Goal: Task Accomplishment & Management: Complete application form

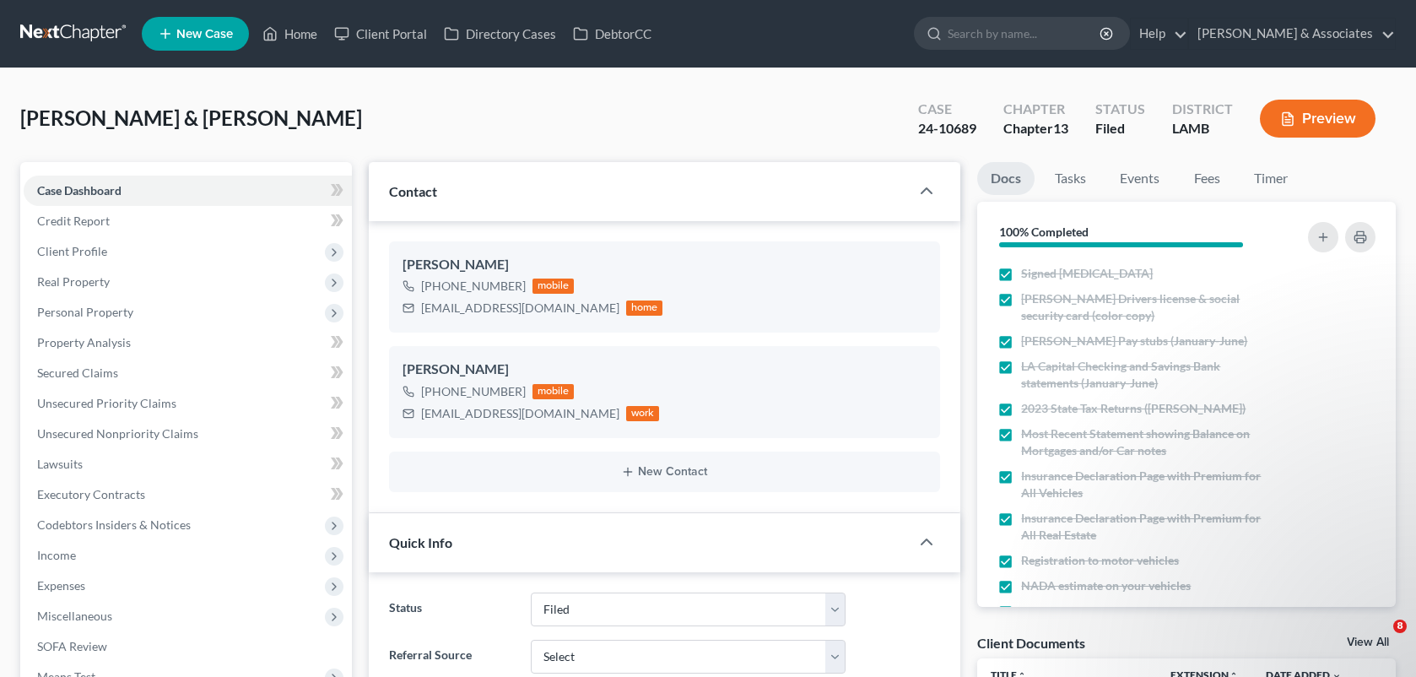
select select "8"
select select "0"
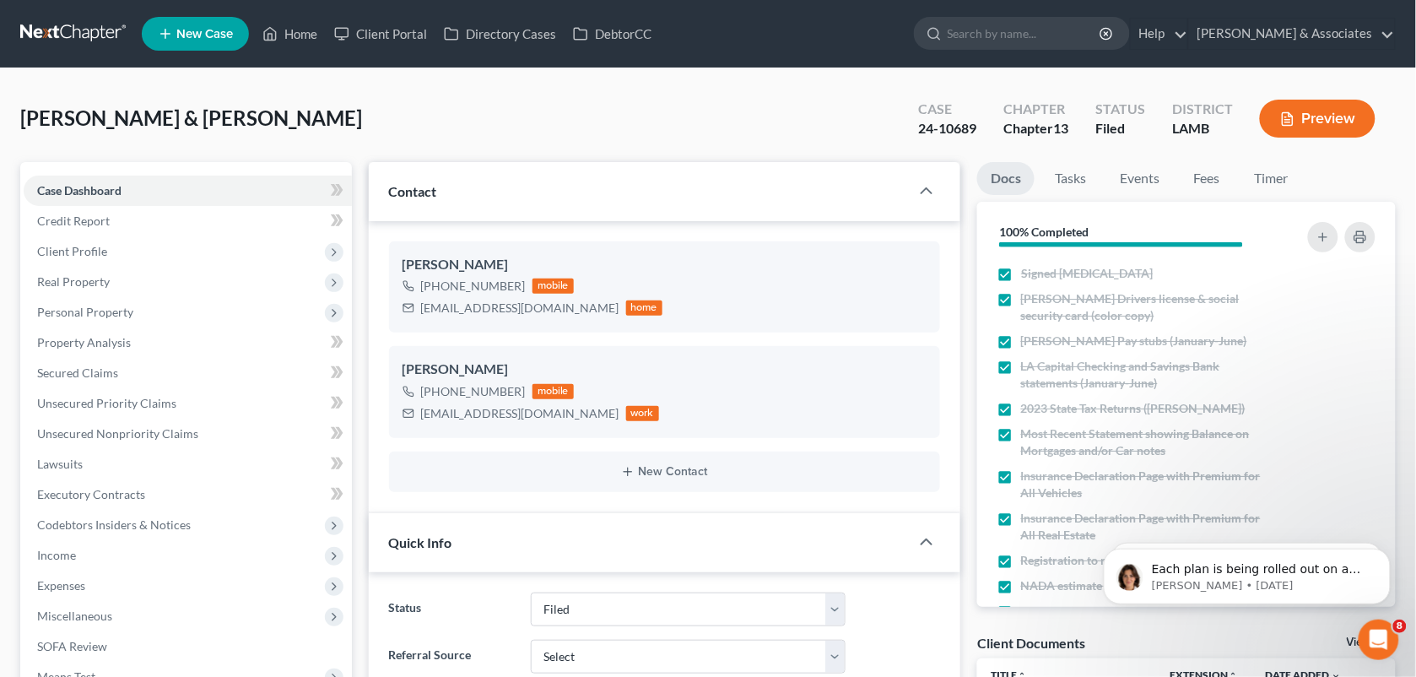
scroll to position [1990, 0]
click at [293, 30] on link "Home" at bounding box center [290, 34] width 72 height 30
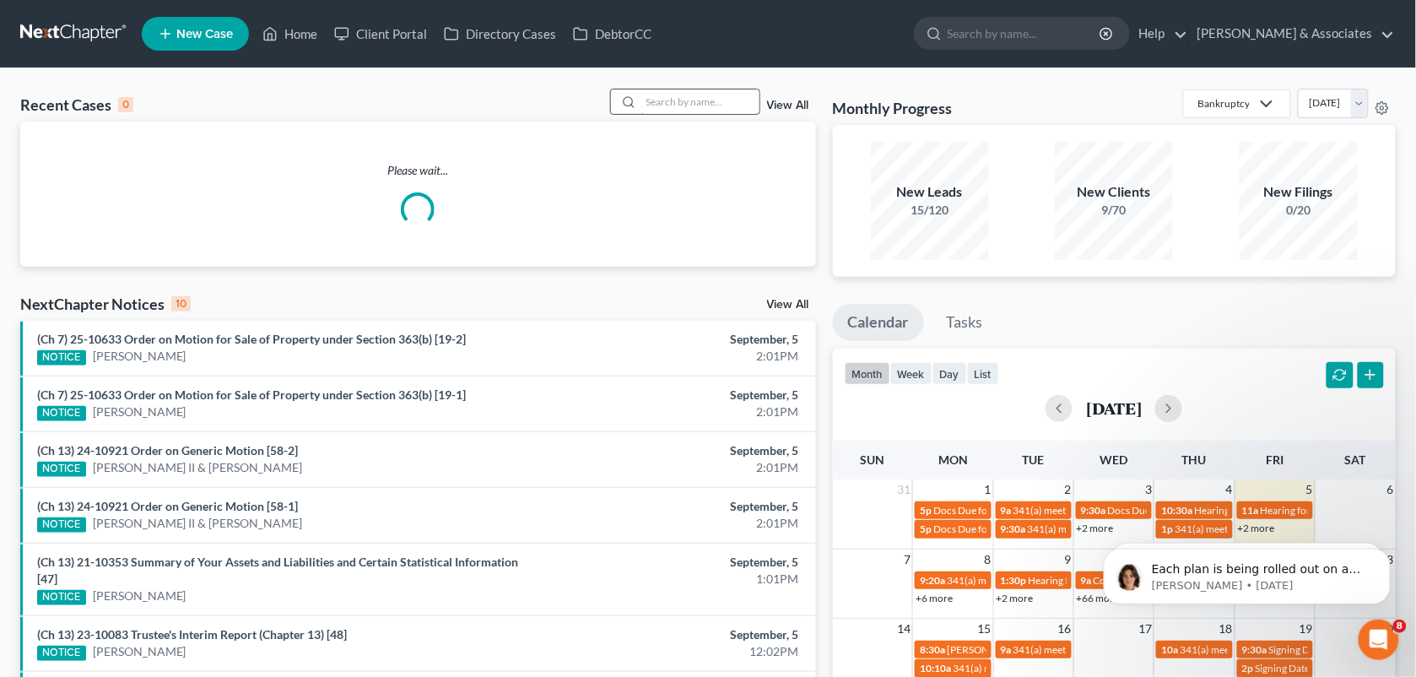
click at [664, 103] on input "search" at bounding box center [700, 101] width 118 height 24
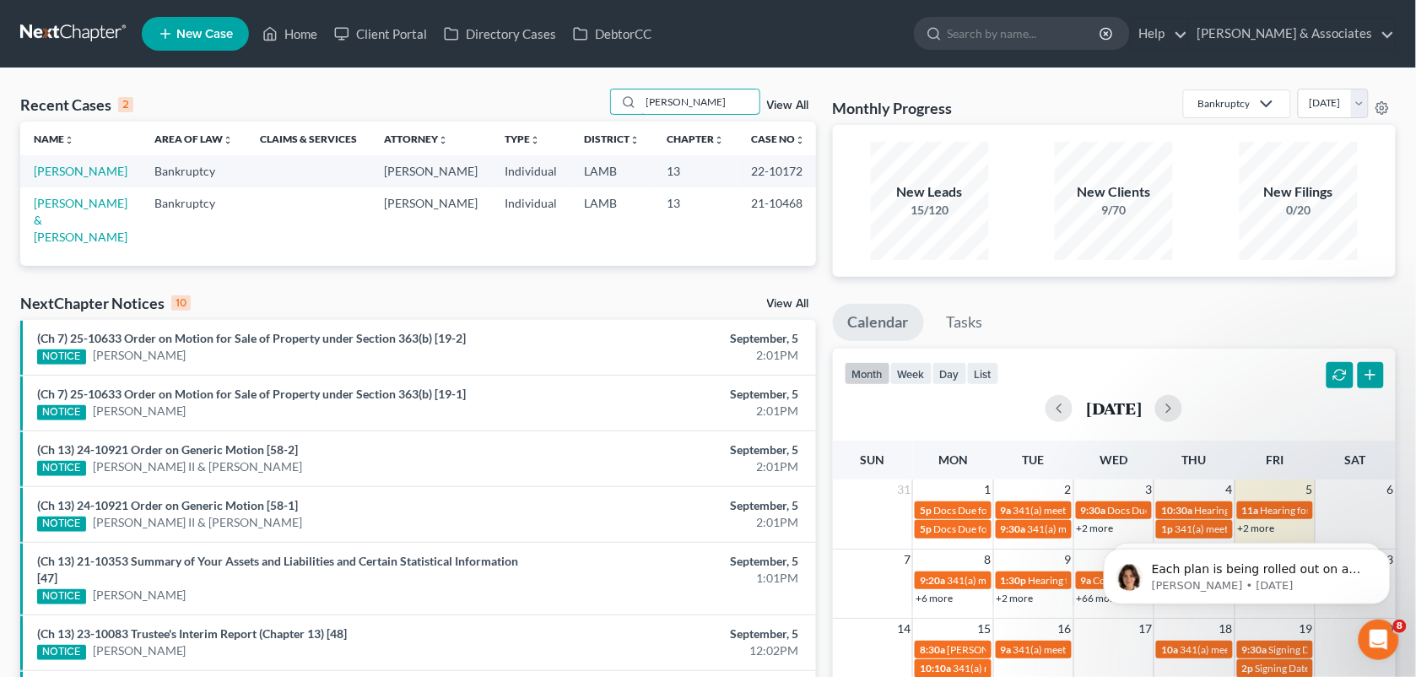
type input "[PERSON_NAME]"
click at [80, 178] on td "[PERSON_NAME]" at bounding box center [80, 170] width 121 height 31
click at [83, 178] on link "[PERSON_NAME]" at bounding box center [81, 171] width 94 height 14
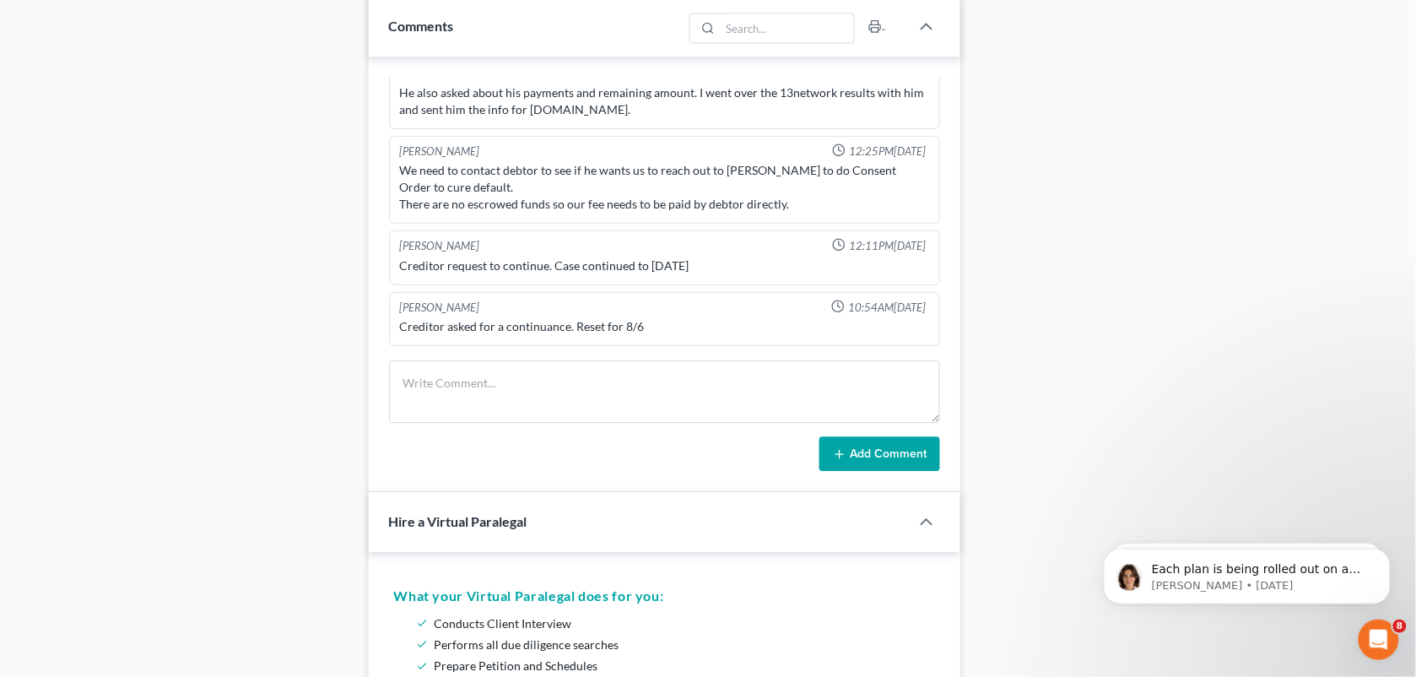
scroll to position [1200, 0]
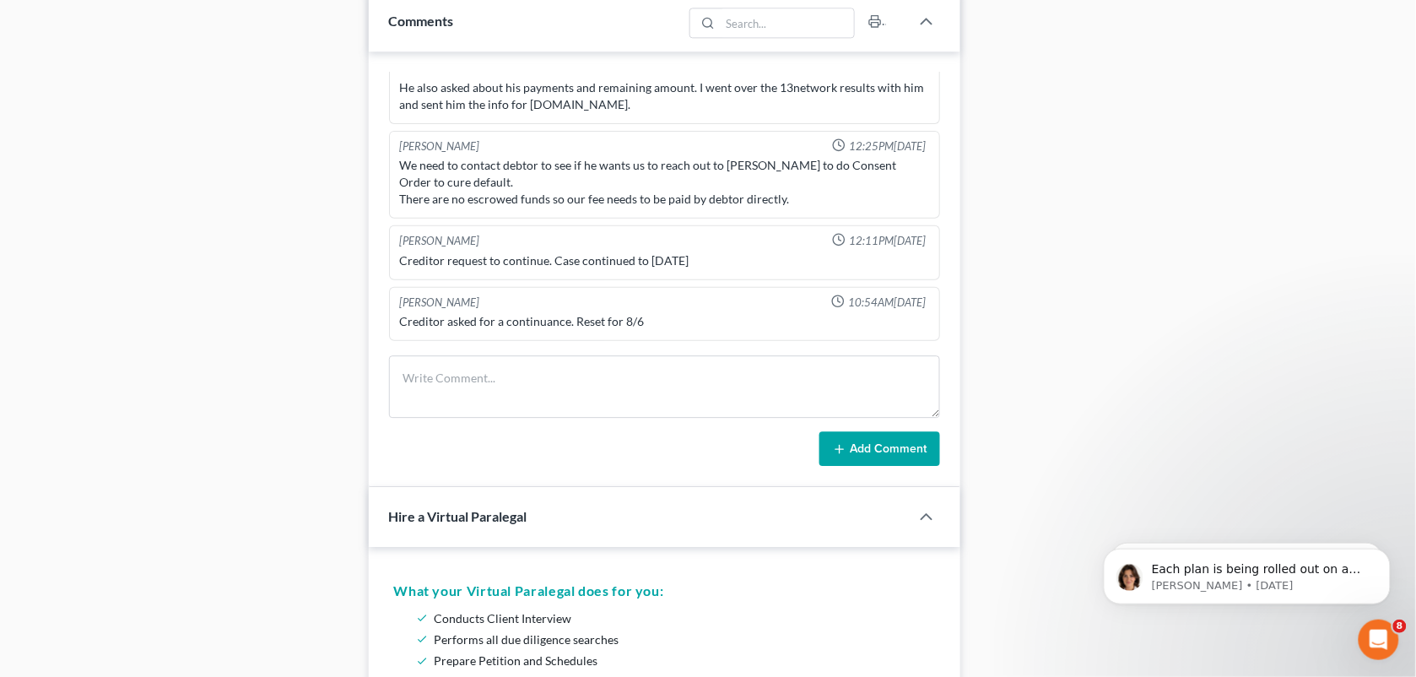
drag, startPoint x: 339, startPoint y: 218, endPoint x: 1335, endPoint y: 300, distance: 999.0
click at [339, 218] on div "Case Dashboard Payments Invoices Payments Payments Credit Report Client Profile" at bounding box center [186, 479] width 348 height 3035
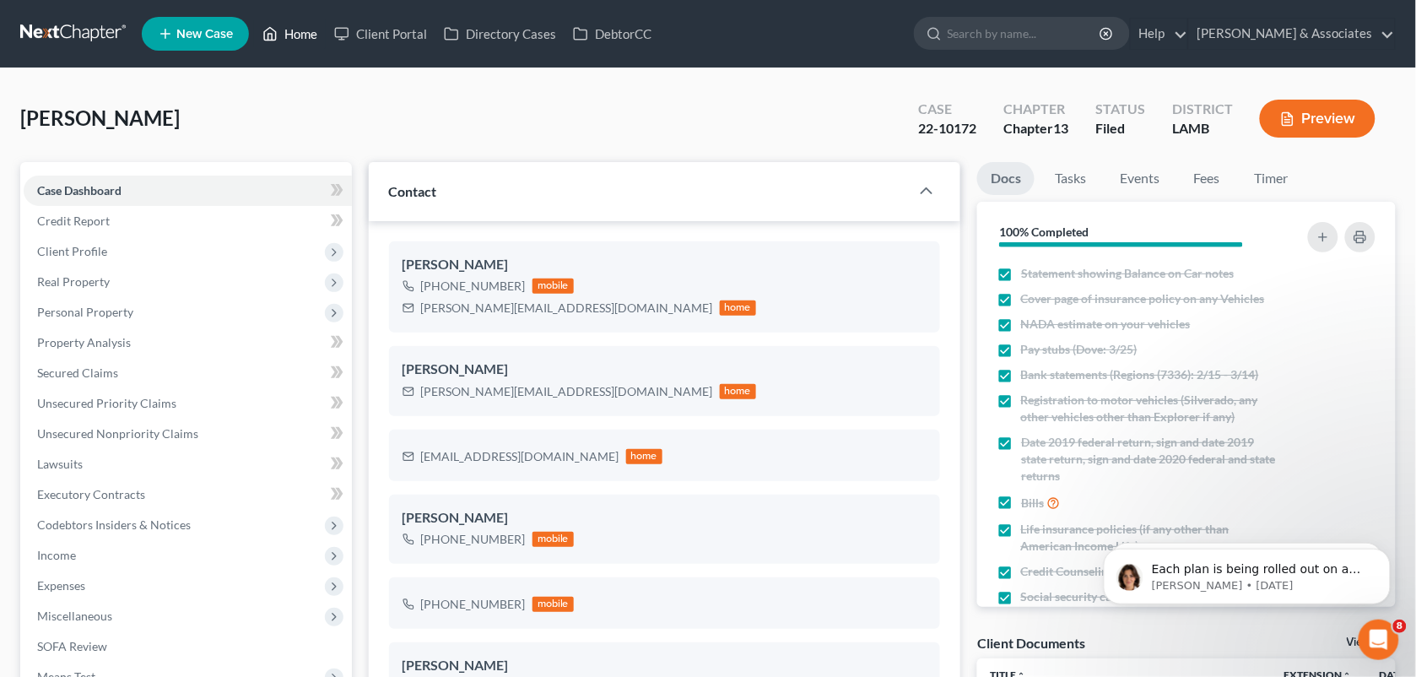
click at [296, 34] on link "Home" at bounding box center [290, 34] width 72 height 30
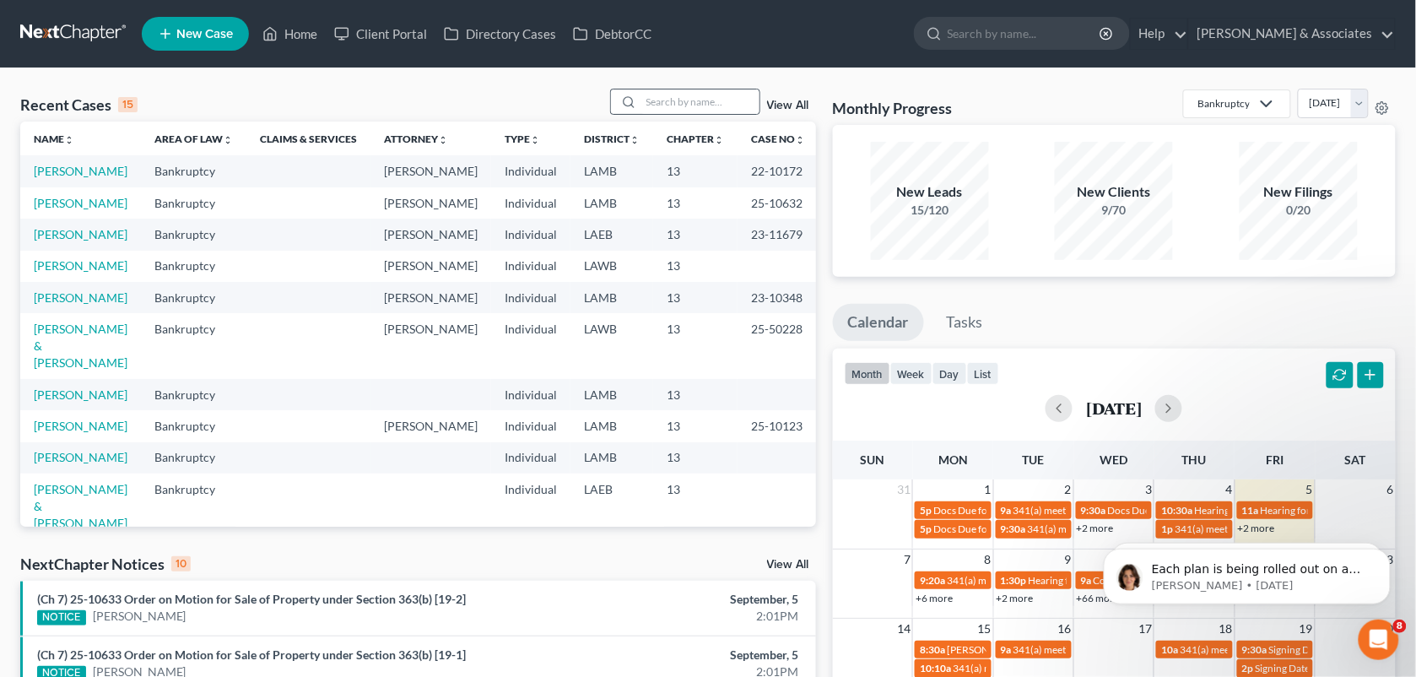
click at [701, 89] on div at bounding box center [685, 102] width 150 height 26
click at [684, 108] on input "search" at bounding box center [700, 101] width 118 height 24
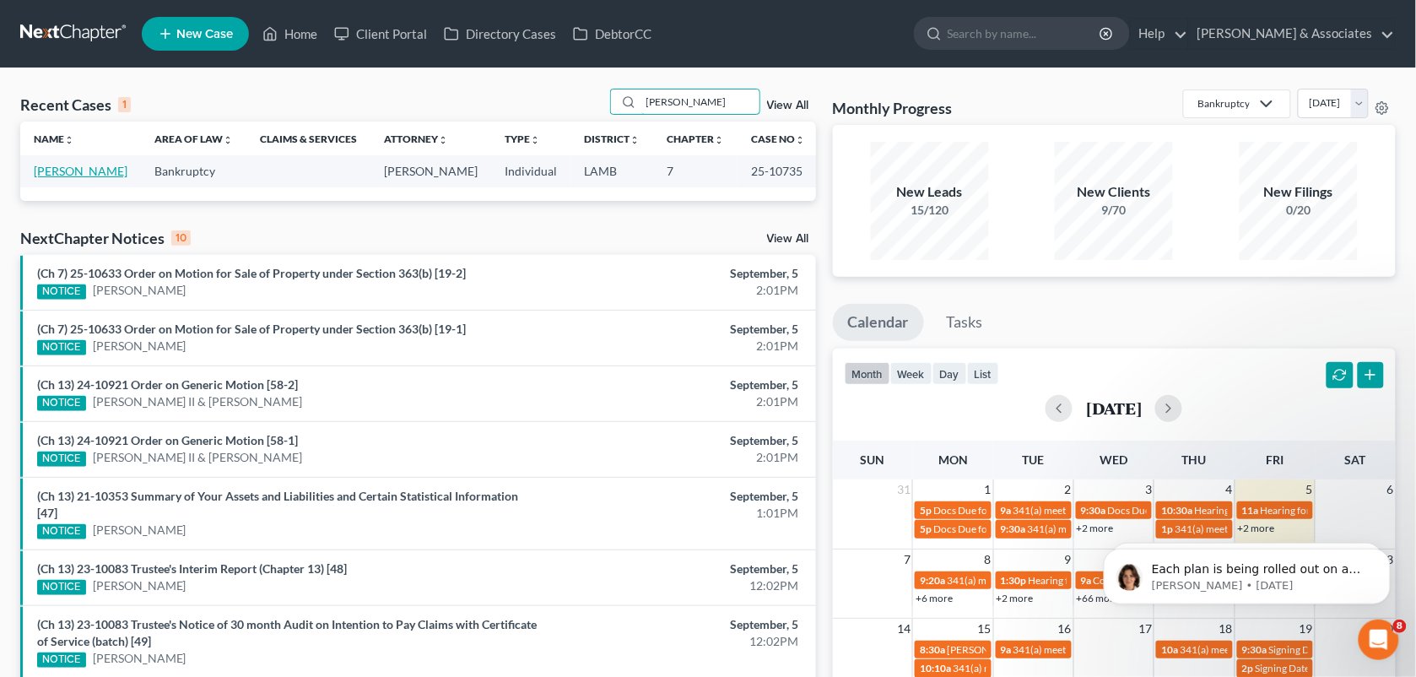
type input "[PERSON_NAME]"
click at [68, 173] on link "[PERSON_NAME]" at bounding box center [81, 171] width 94 height 14
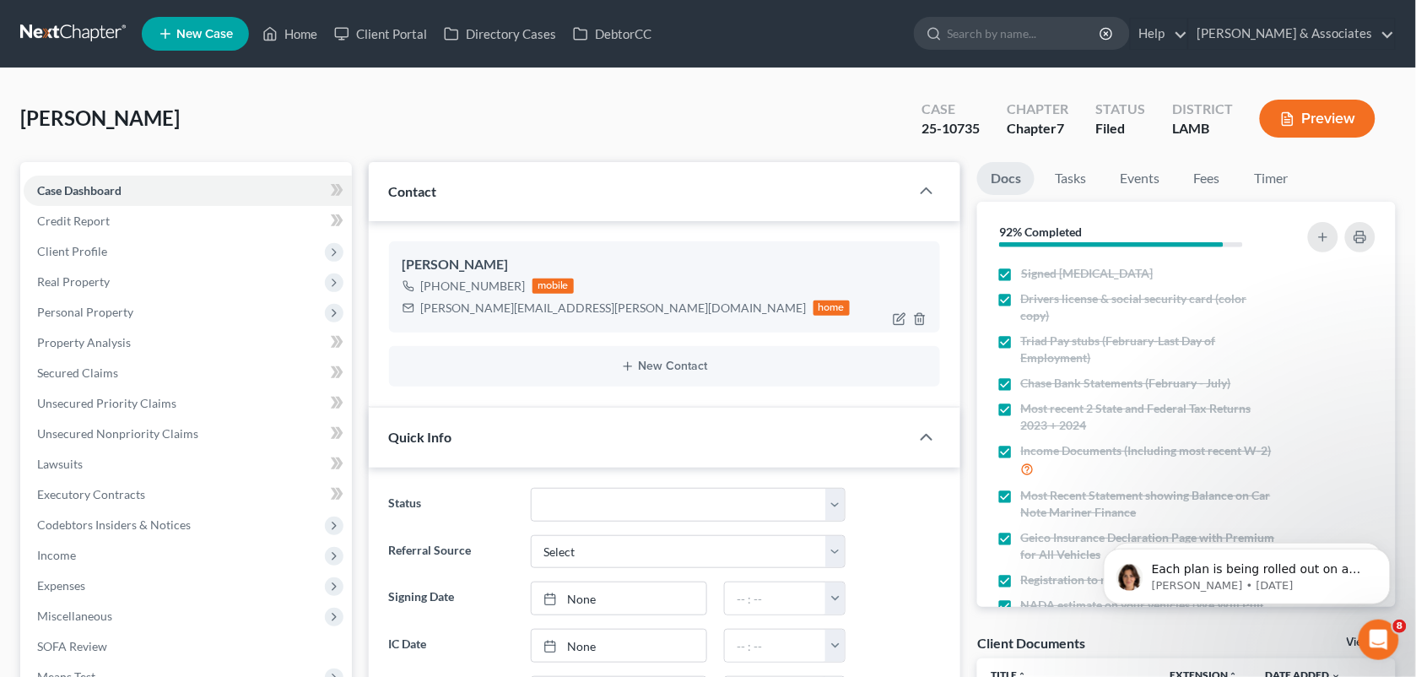
drag, startPoint x: 516, startPoint y: 283, endPoint x: 443, endPoint y: 281, distance: 72.6
click at [443, 281] on div "[PHONE_NUMBER]" at bounding box center [473, 286] width 105 height 17
copy div "225) 431-9600"
click at [125, 245] on span "Client Profile" at bounding box center [188, 251] width 328 height 30
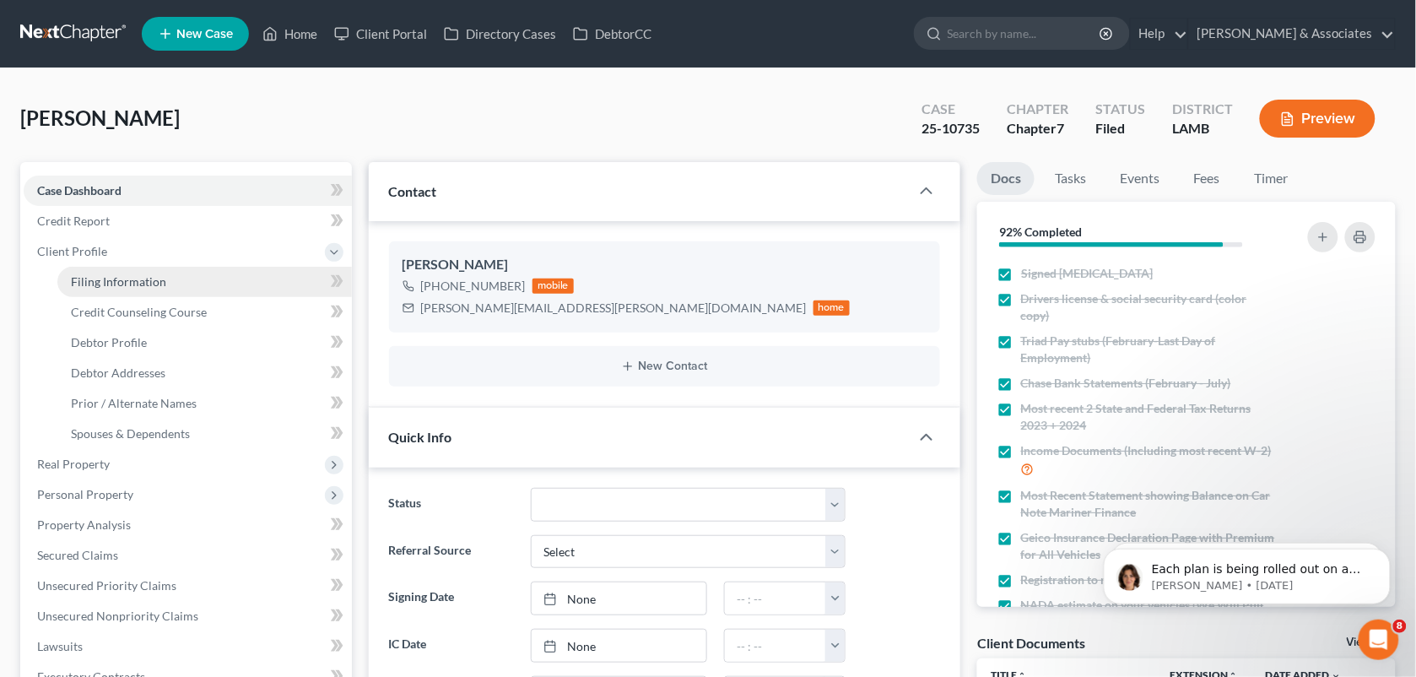
click at [123, 275] on span "Filing Information" at bounding box center [118, 281] width 95 height 14
select select "1"
select select "0"
select select "19"
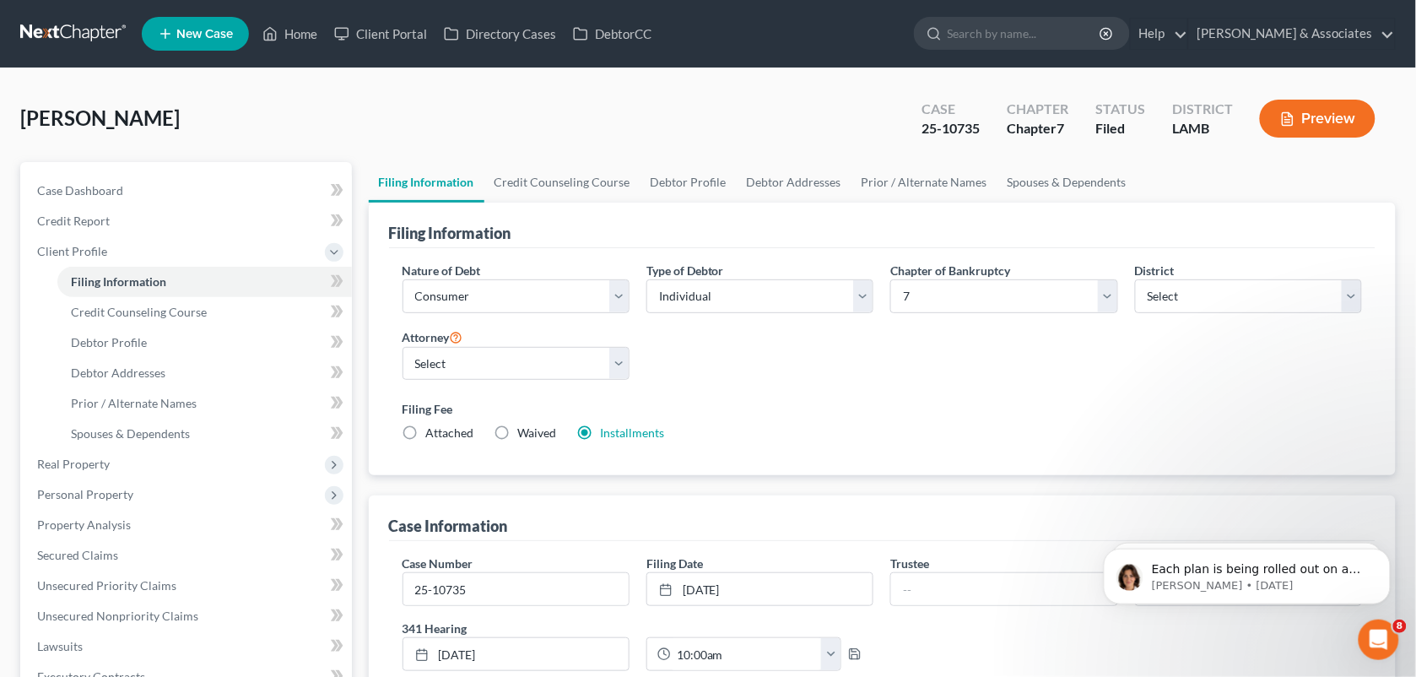
click at [608, 111] on div "[PERSON_NAME] Upgraded Case 25-10735 Chapter Chapter 7 Status Filed District [G…" at bounding box center [707, 125] width 1375 height 73
click at [550, 121] on div "[PERSON_NAME] Upgraded Case 25-10735 Chapter Chapter 7 Status Filed District [G…" at bounding box center [707, 125] width 1375 height 73
click at [170, 179] on link "Case Dashboard" at bounding box center [188, 191] width 328 height 30
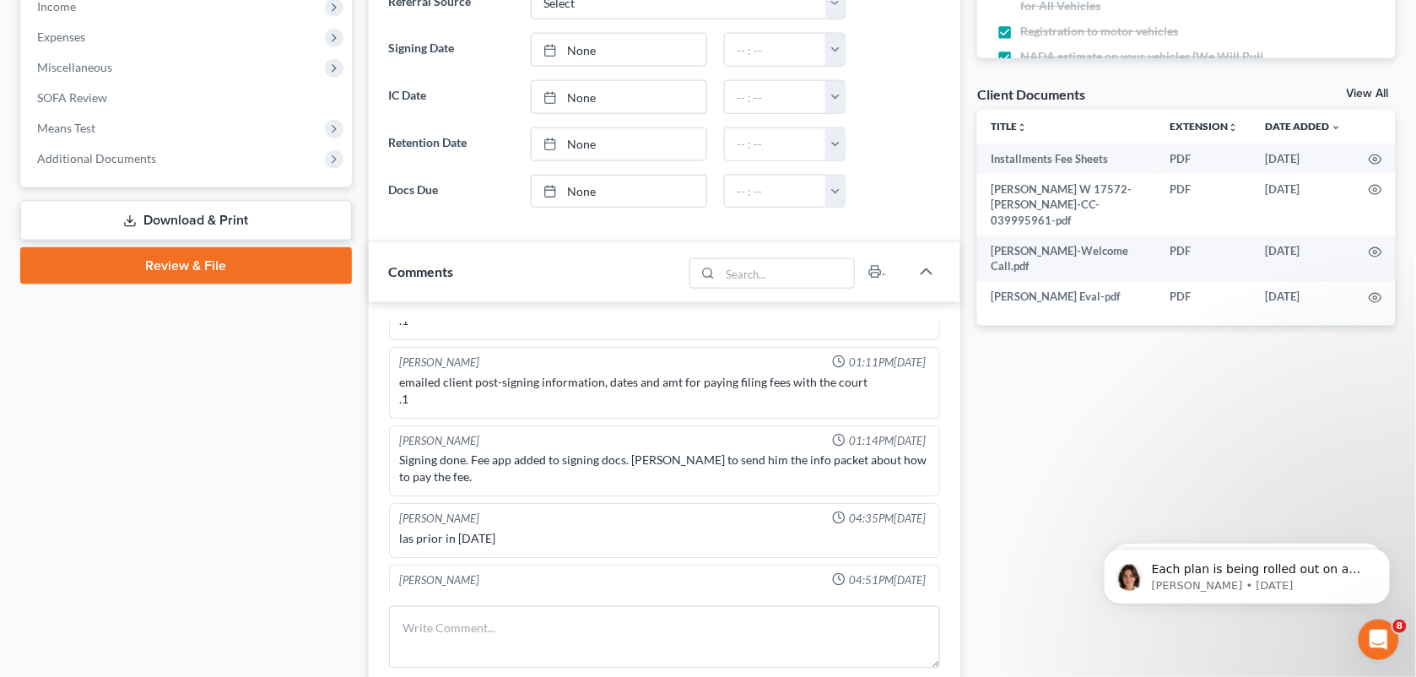
scroll to position [588, 0]
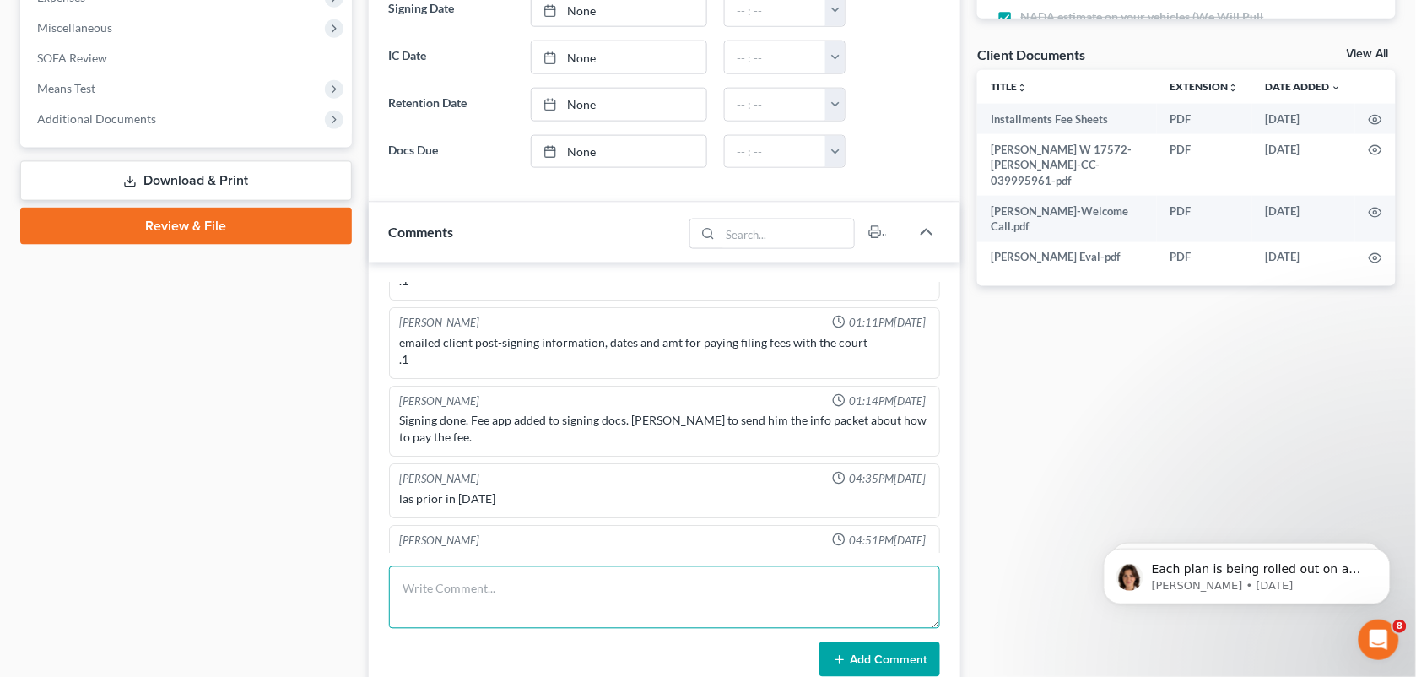
click at [500, 602] on textarea at bounding box center [665, 597] width 552 height 62
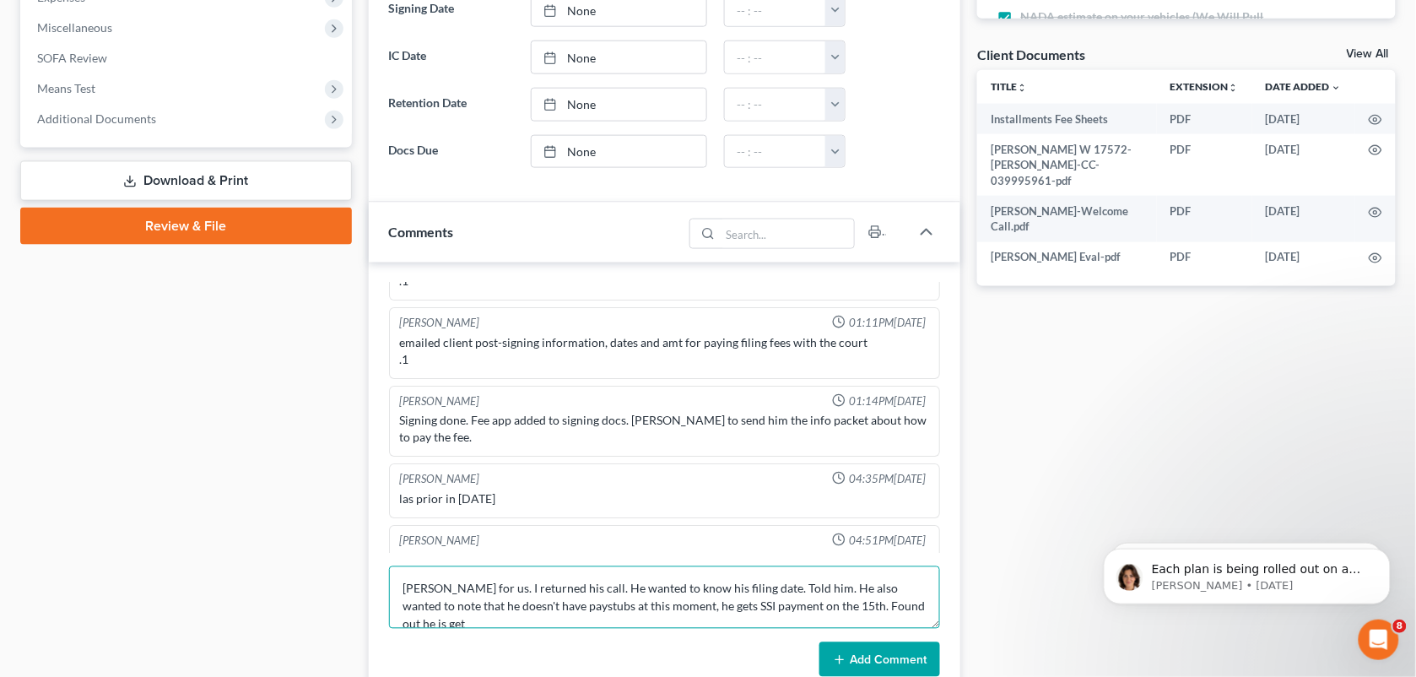
scroll to position [3, 0]
click at [629, 624] on textarea "[PERSON_NAME] for us. I returned his call. He wanted to know his filing date. T…" at bounding box center [665, 597] width 552 height 62
type textarea "[PERSON_NAME] for us. I returned his call. He wanted to know his filing date. T…"
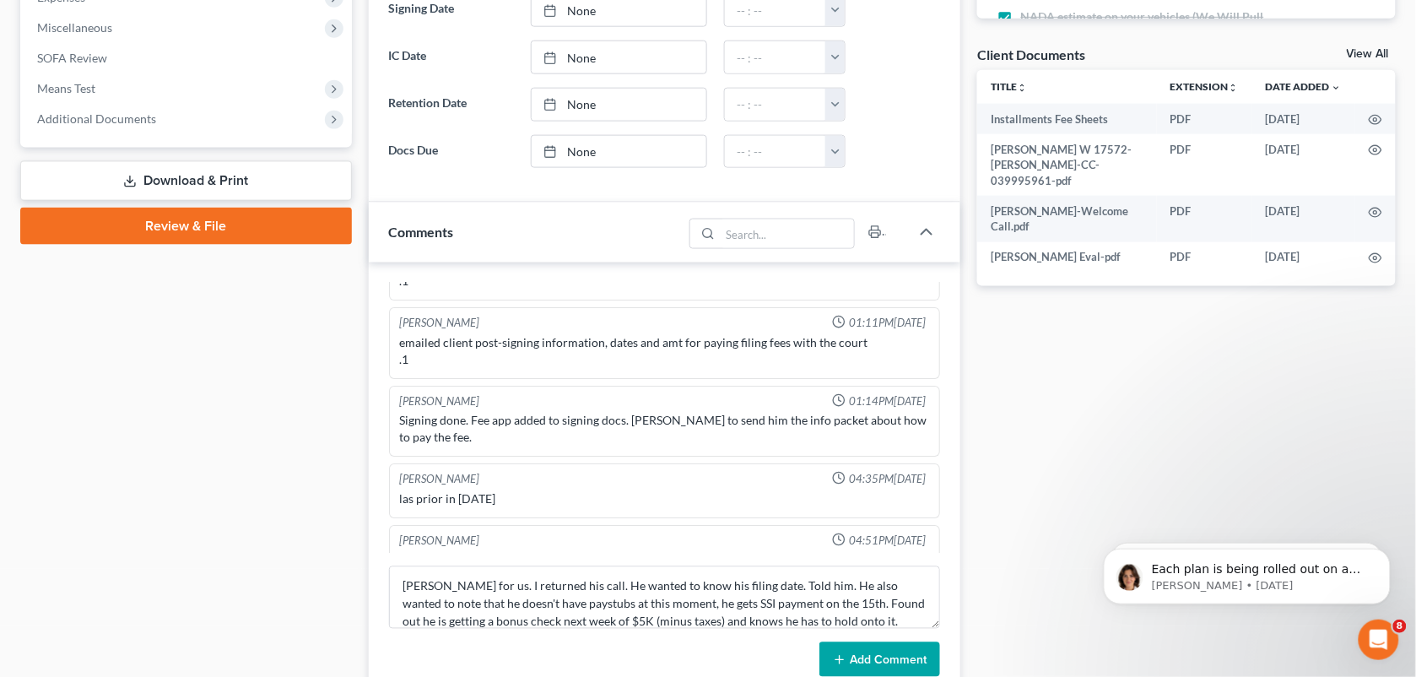
click at [871, 658] on button "Add Comment" at bounding box center [879, 659] width 121 height 35
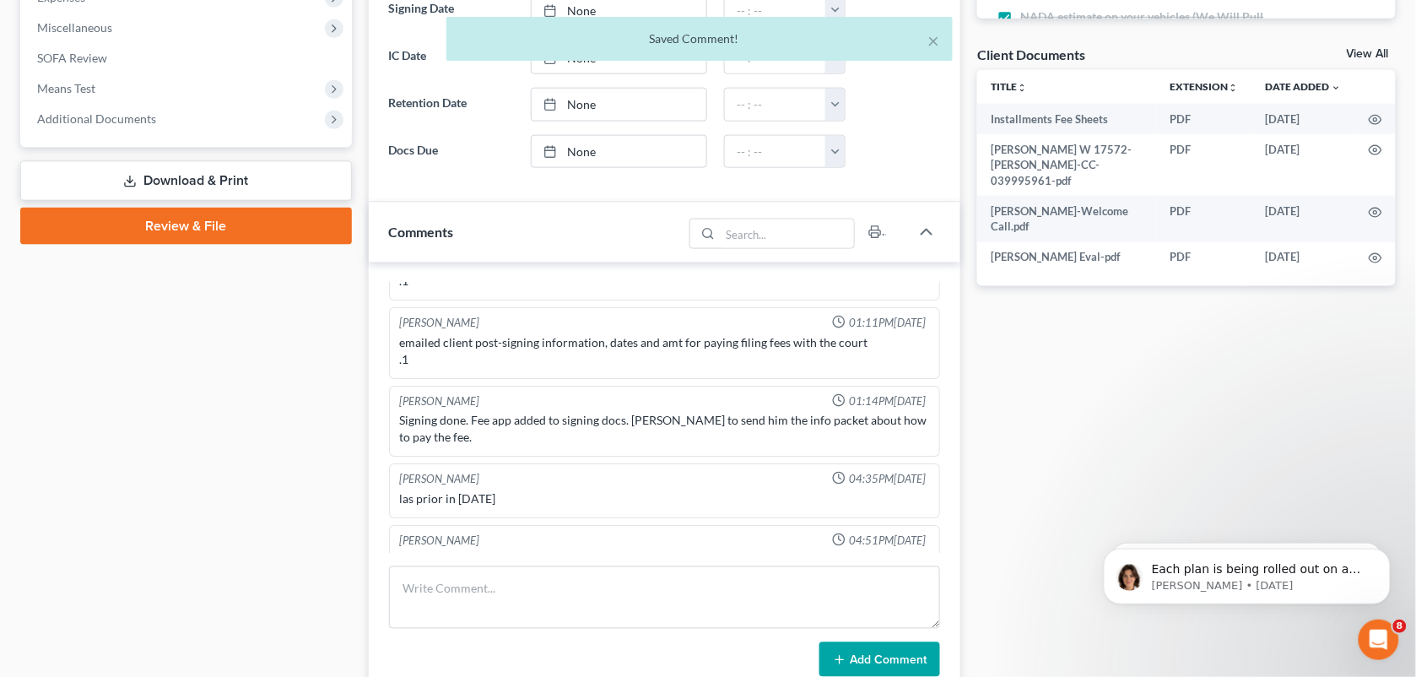
scroll to position [1757, 0]
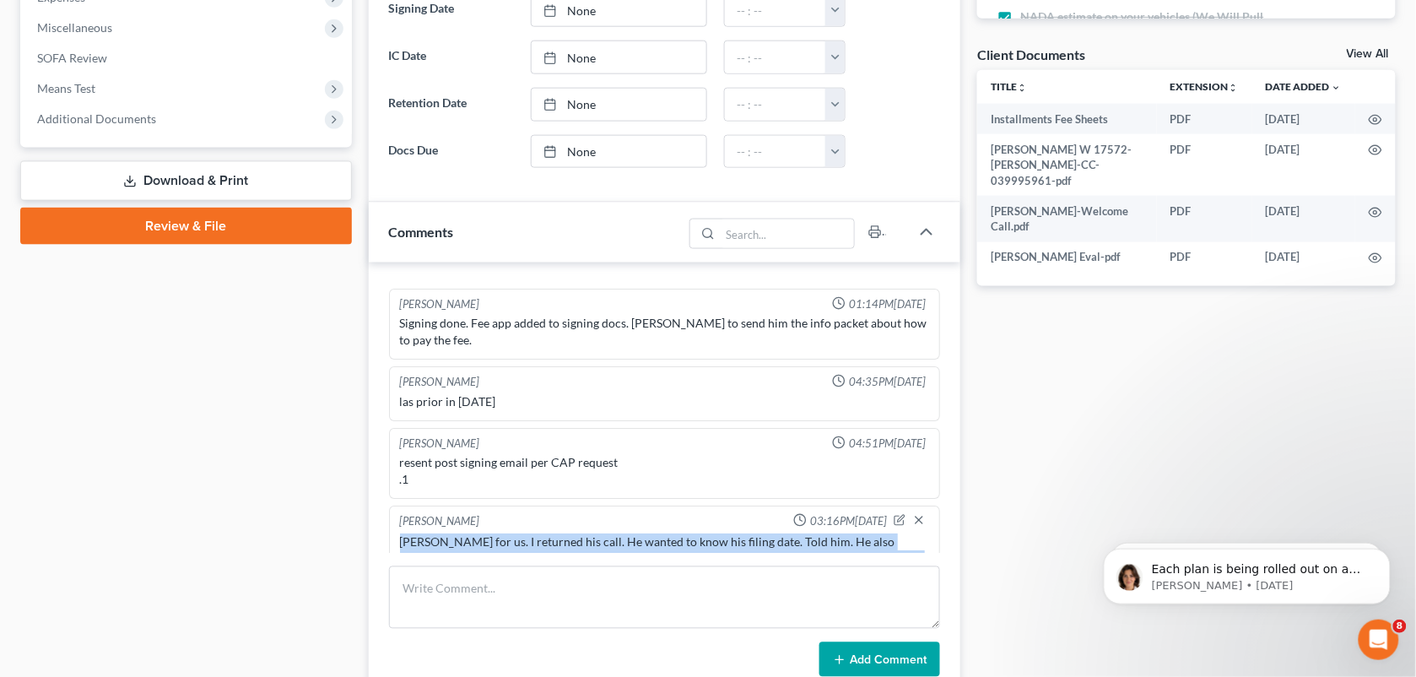
drag, startPoint x: 854, startPoint y: 537, endPoint x: 399, endPoint y: 503, distance: 456.0
click at [400, 534] on div "[PERSON_NAME] for us. I returned his call. He wanted to know his filing date. T…" at bounding box center [665, 559] width 530 height 51
copy div "[PERSON_NAME] for us. I returned his call. He wanted to know his filing date. T…"
